Goal: Find specific page/section: Find specific page/section

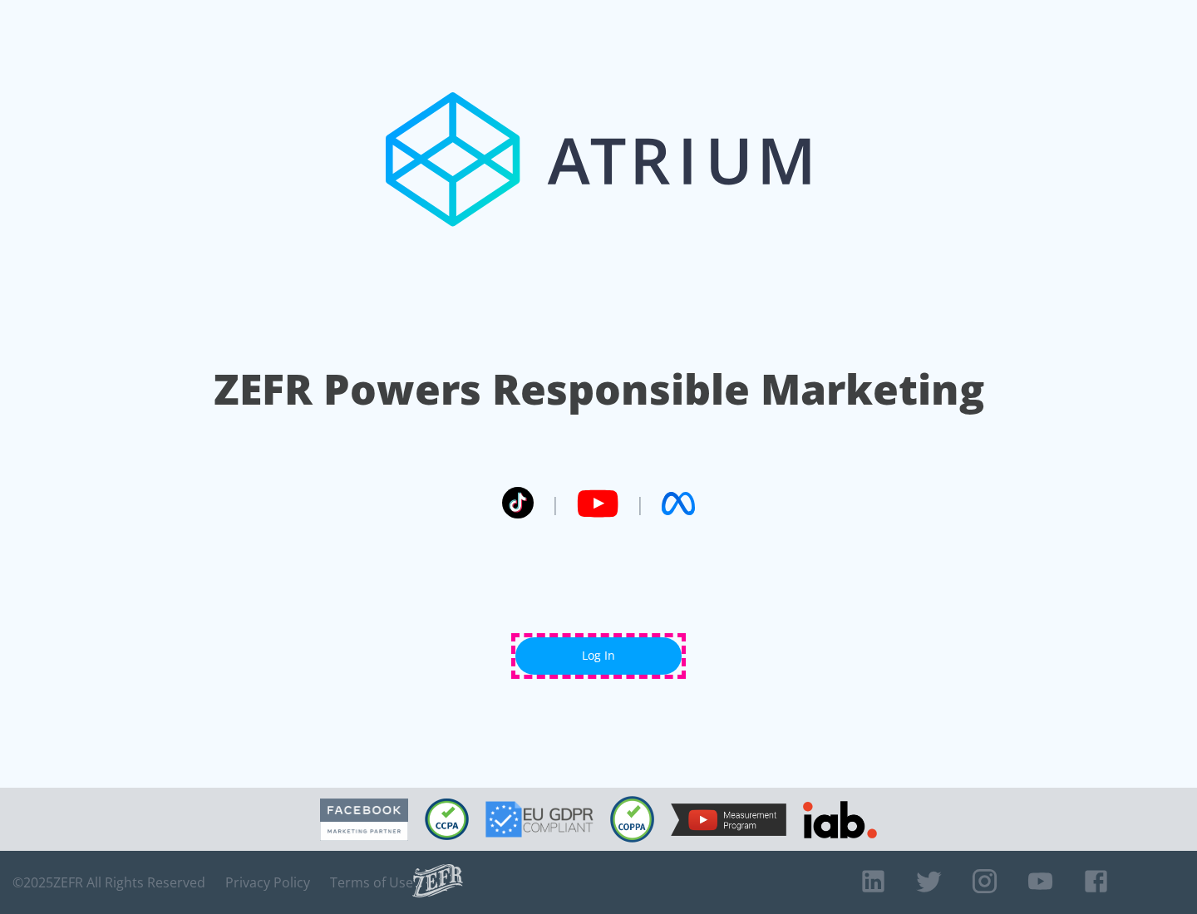
click at [598, 656] on link "Log In" at bounding box center [598, 655] width 166 height 37
